Goal: Transaction & Acquisition: Purchase product/service

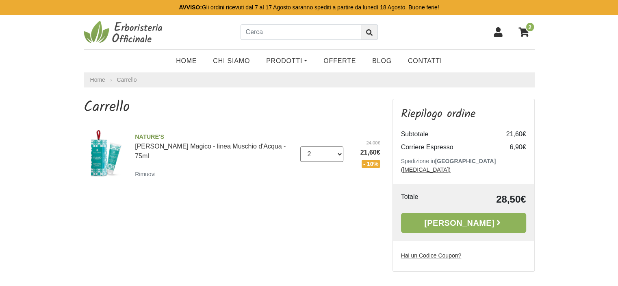
click at [339, 148] on select "0 (Rimuovi) 1 2 3" at bounding box center [321, 153] width 43 height 15
select select "1"
click at [300, 146] on select "0 (Rimuovi) 1 2 3" at bounding box center [321, 153] width 43 height 15
click at [413, 213] on link "[PERSON_NAME]" at bounding box center [463, 222] width 125 height 19
click at [133, 164] on div "NATURE'S Balsamo Magico - linea Muschio d'Acqua - 75ml Rimuovi" at bounding box center [214, 155] width 171 height 46
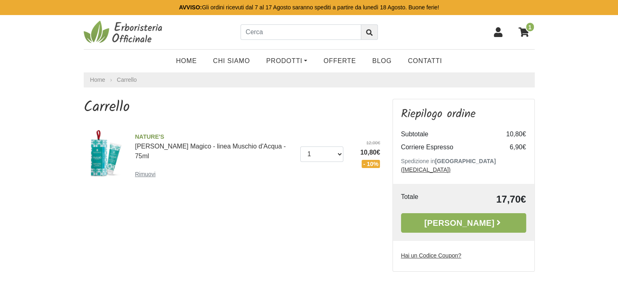
click at [143, 171] on small "Rimuovi" at bounding box center [145, 174] width 21 height 6
